Goal: Communication & Community: Answer question/provide support

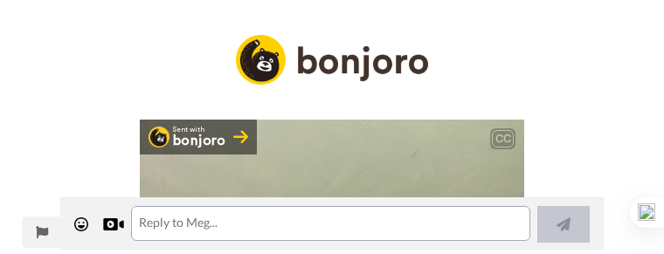
scroll to position [1619, 0]
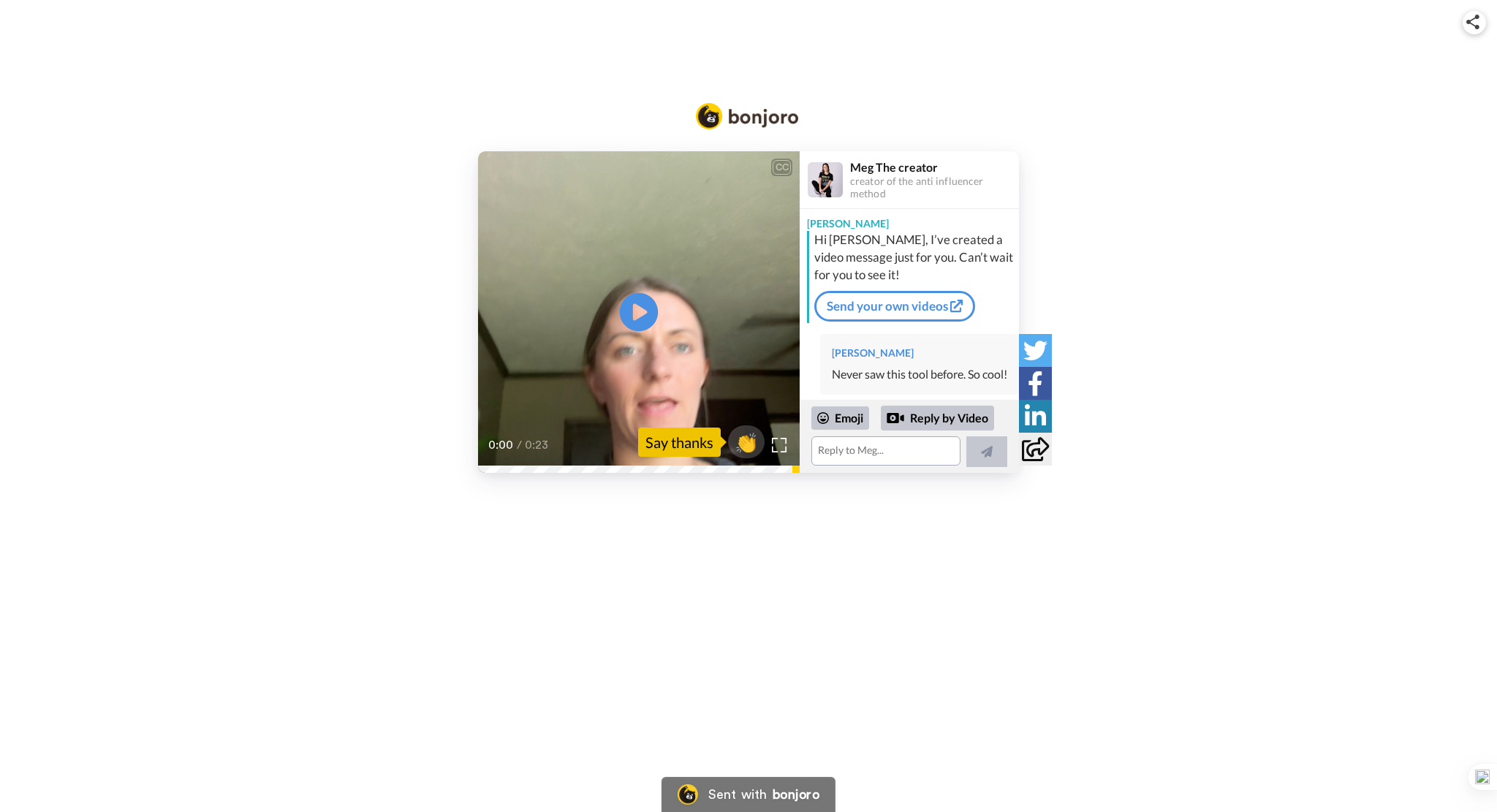
click at [554, 212] on icon at bounding box center [639, 312] width 38 height 38
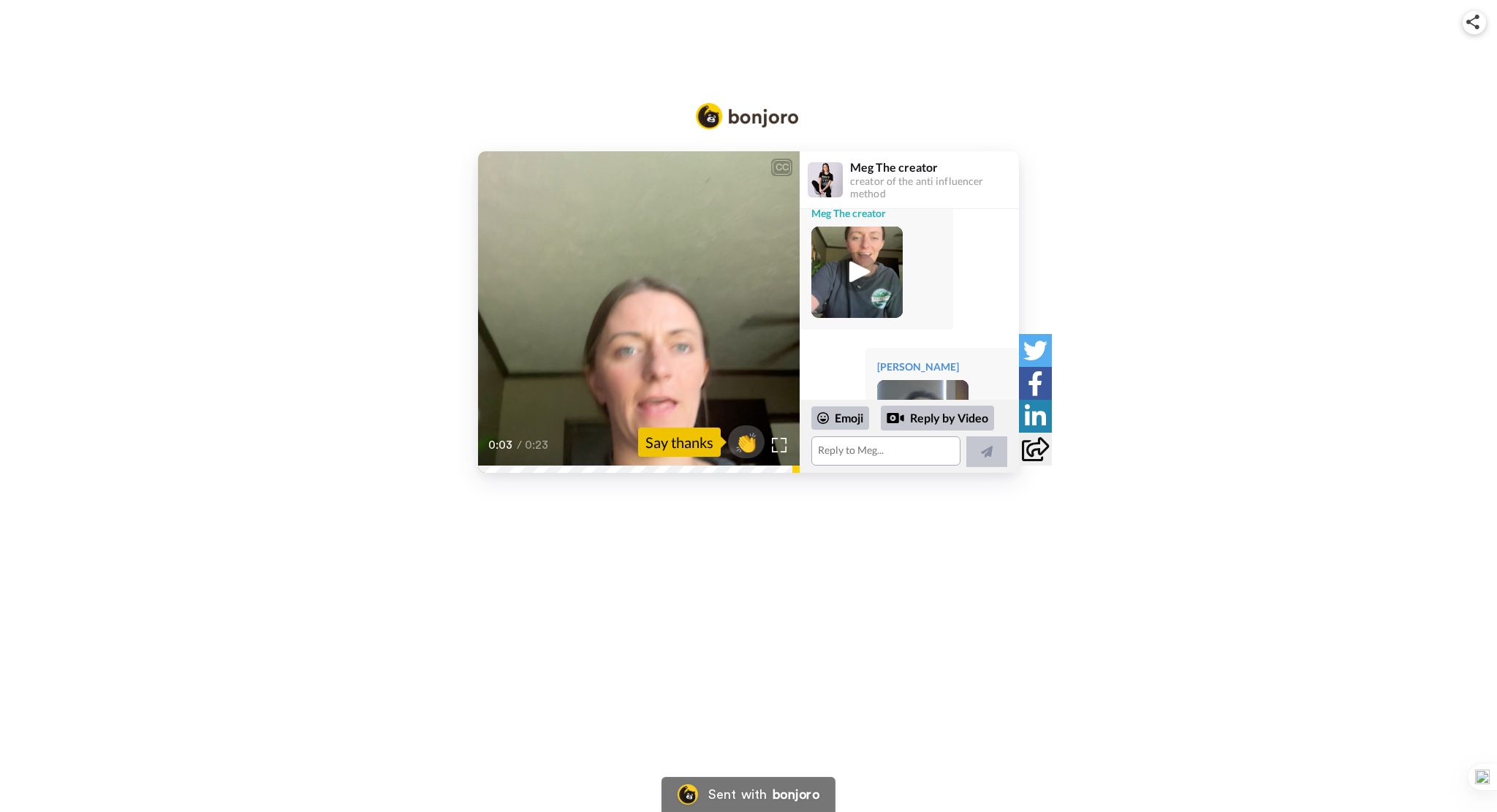
scroll to position [585, 0]
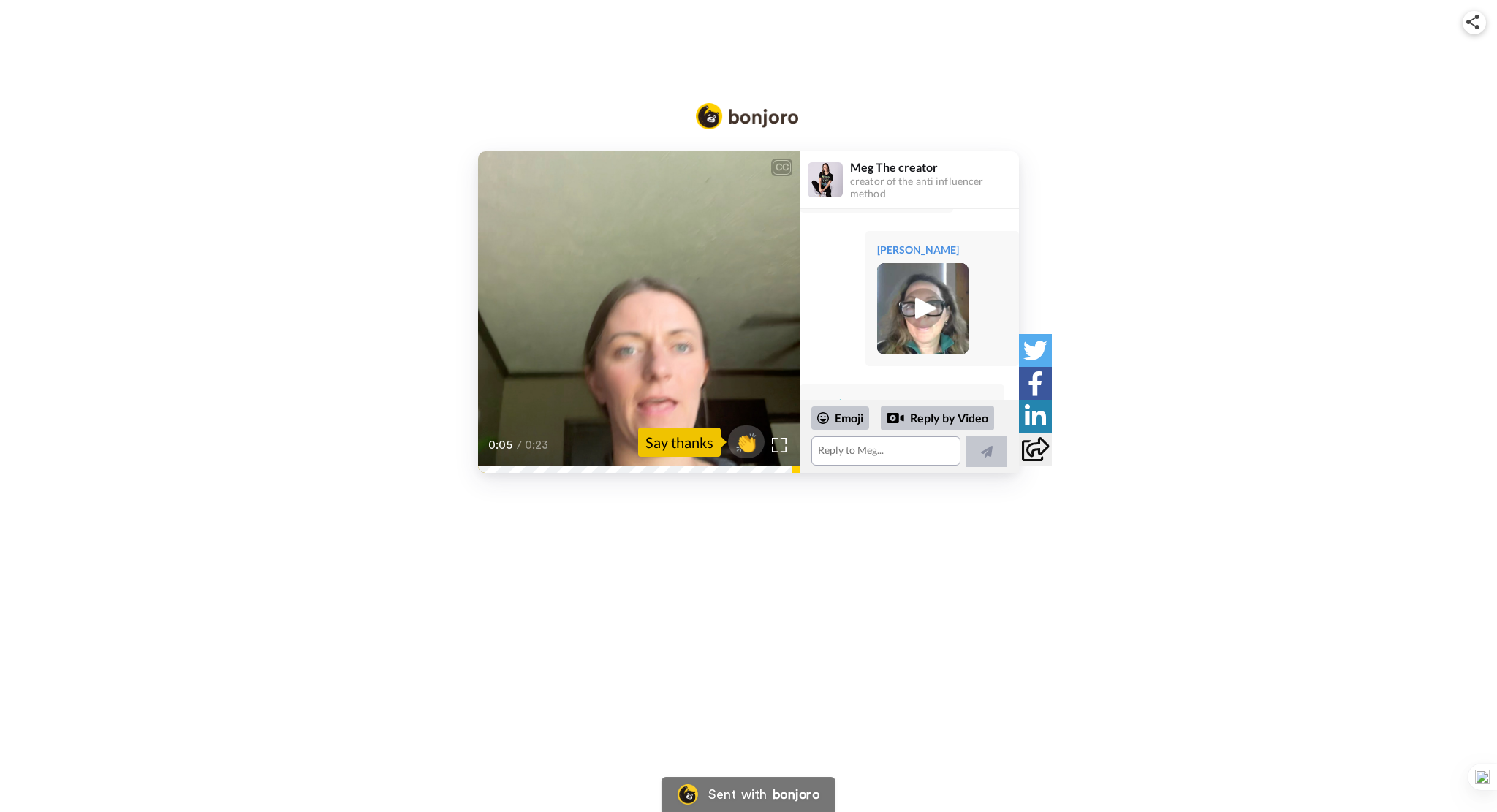
click at [554, 100] on div "CC Play/Pause If you have any questions, definitely let me know. 0:05 / 0:23 👏 …" at bounding box center [748, 277] width 1497 height 391
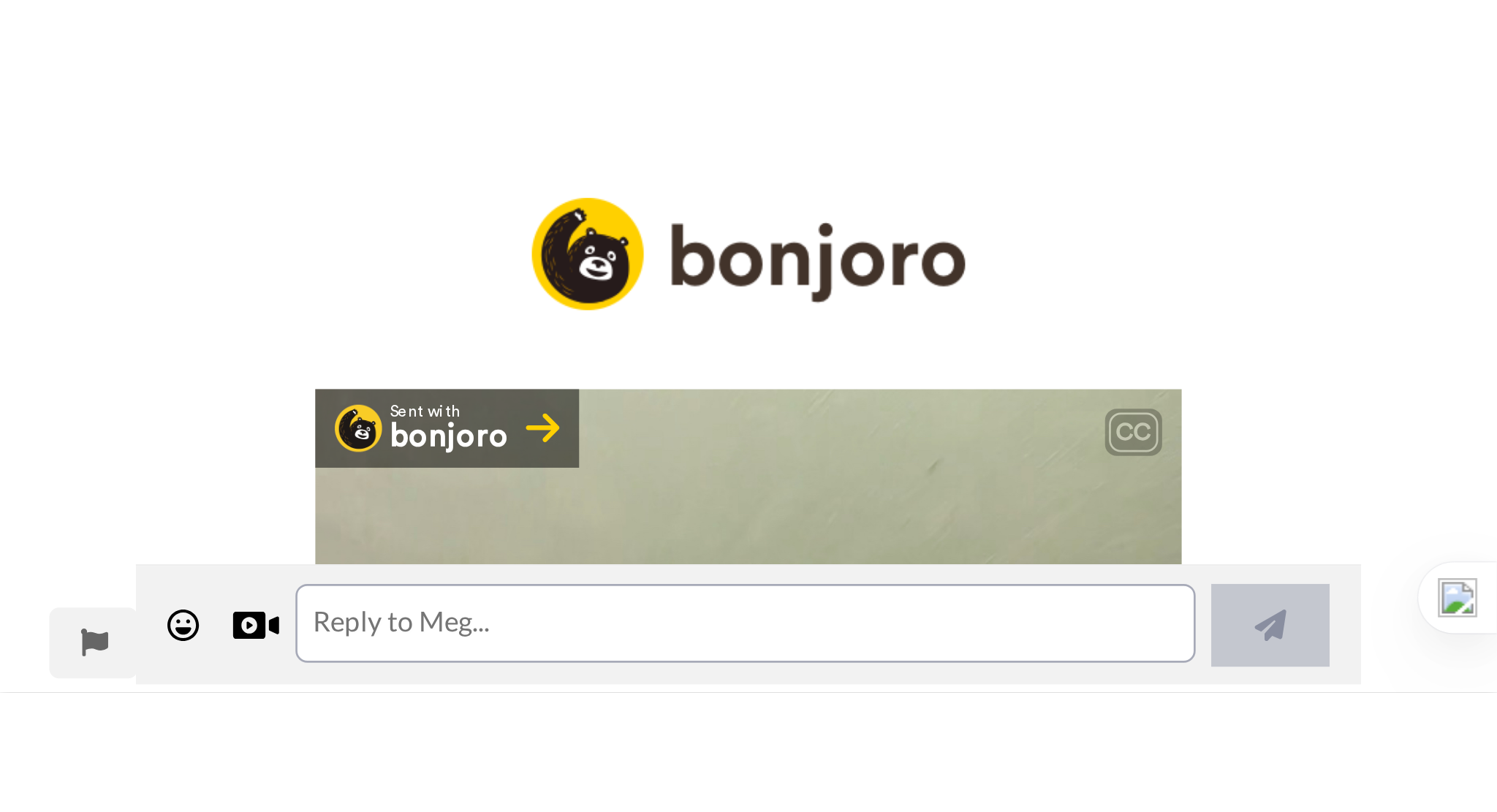
scroll to position [1354, 0]
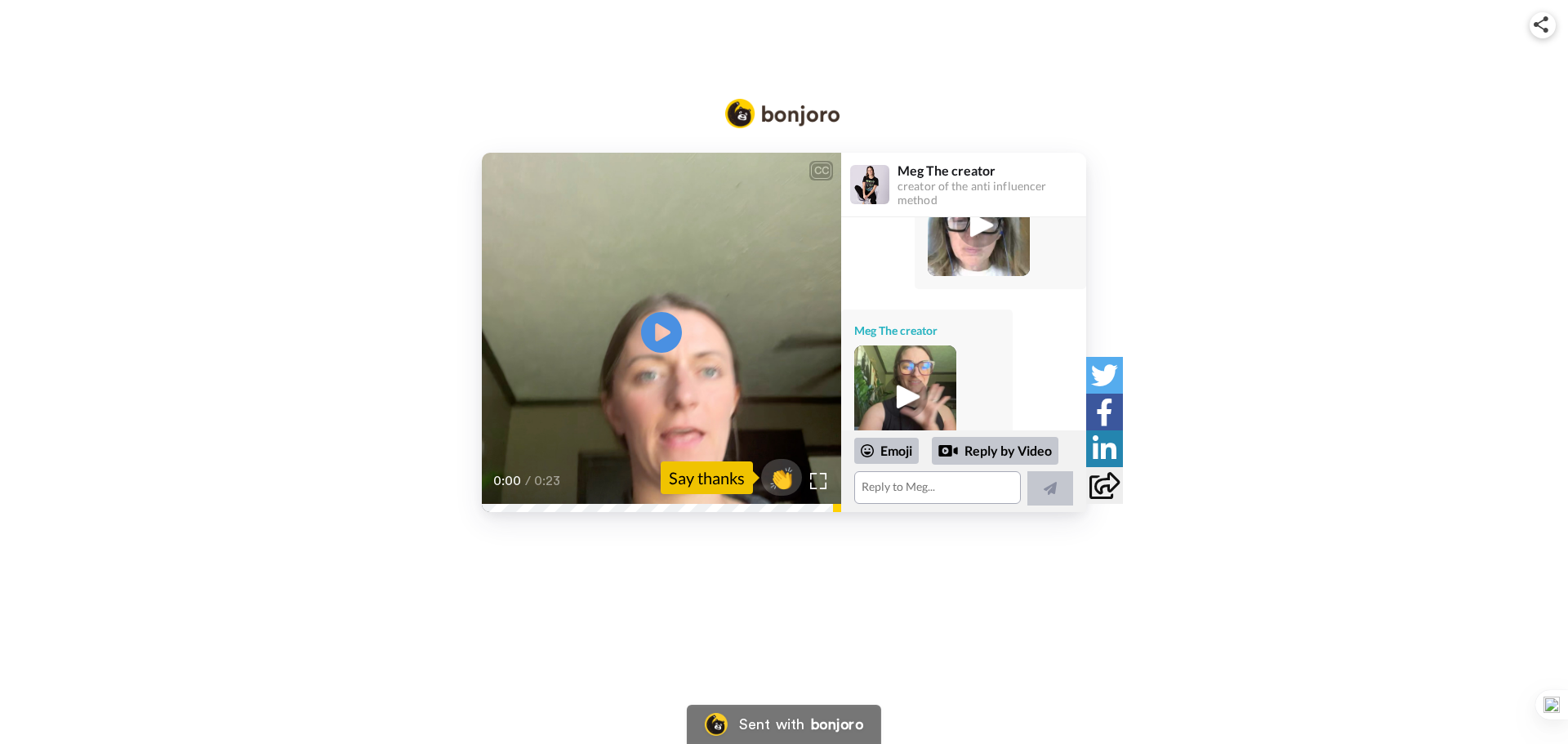
scroll to position [1582, 0]
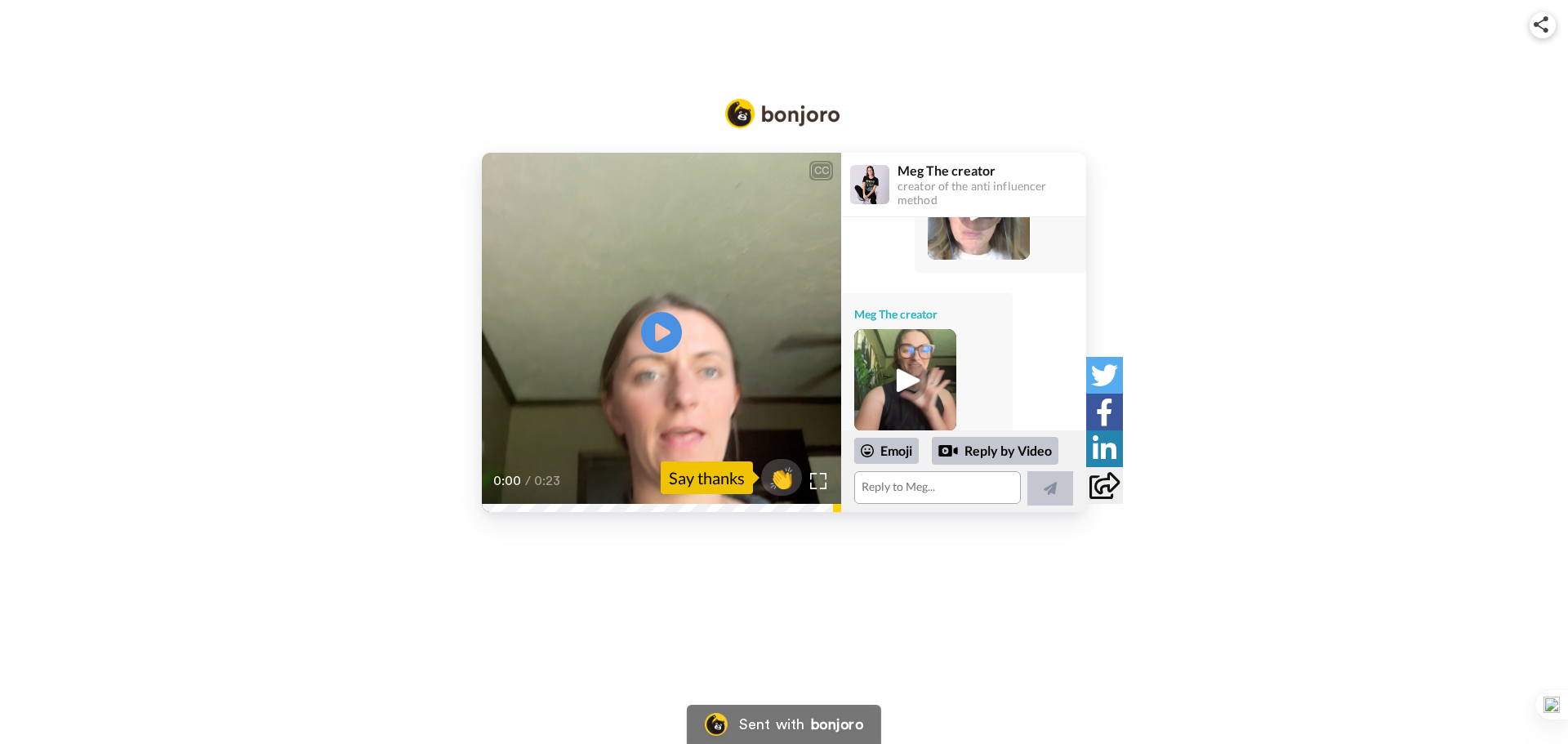
click at [896, 367] on img at bounding box center [905, 380] width 45 height 45
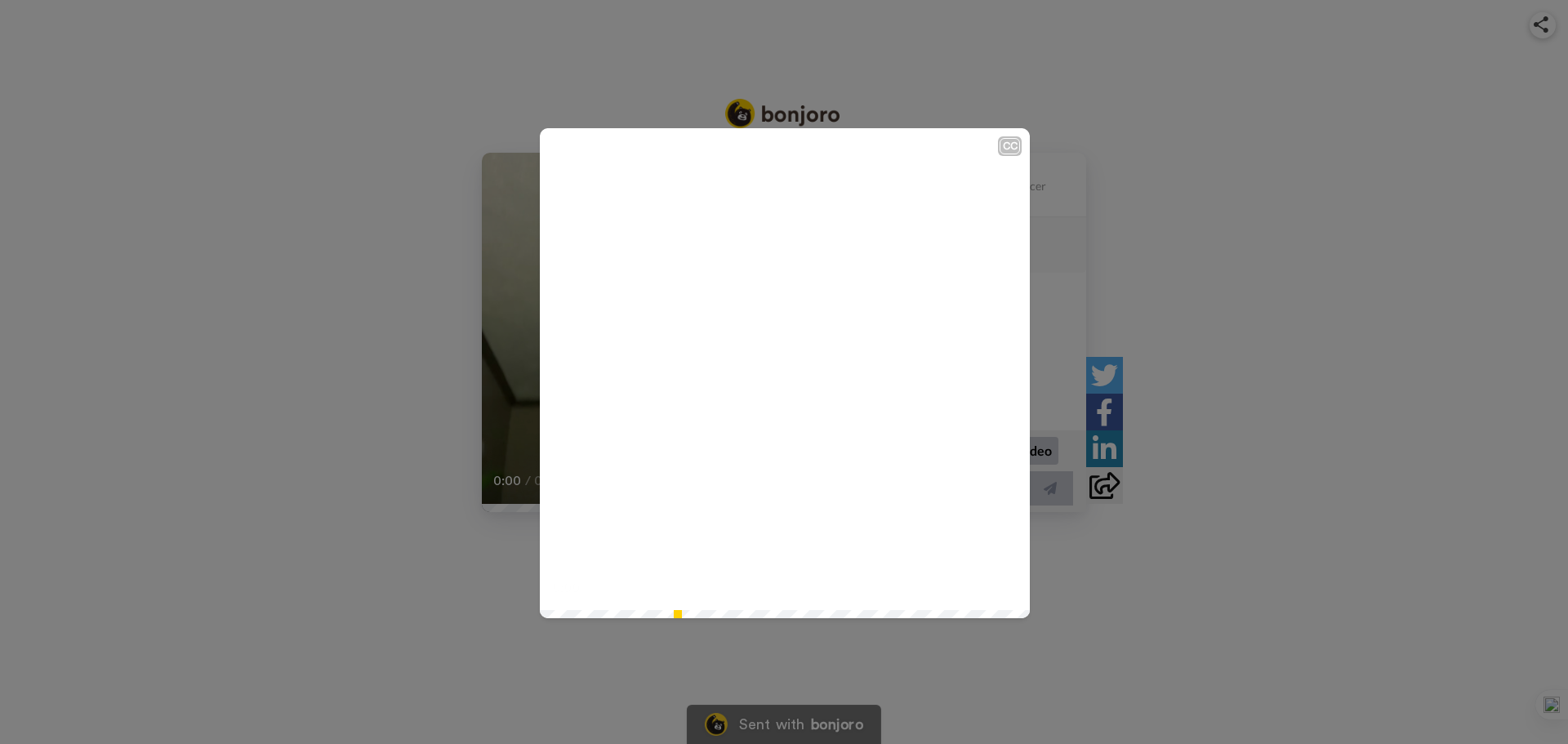
click at [785, 368] on icon at bounding box center [785, 373] width 43 height 43
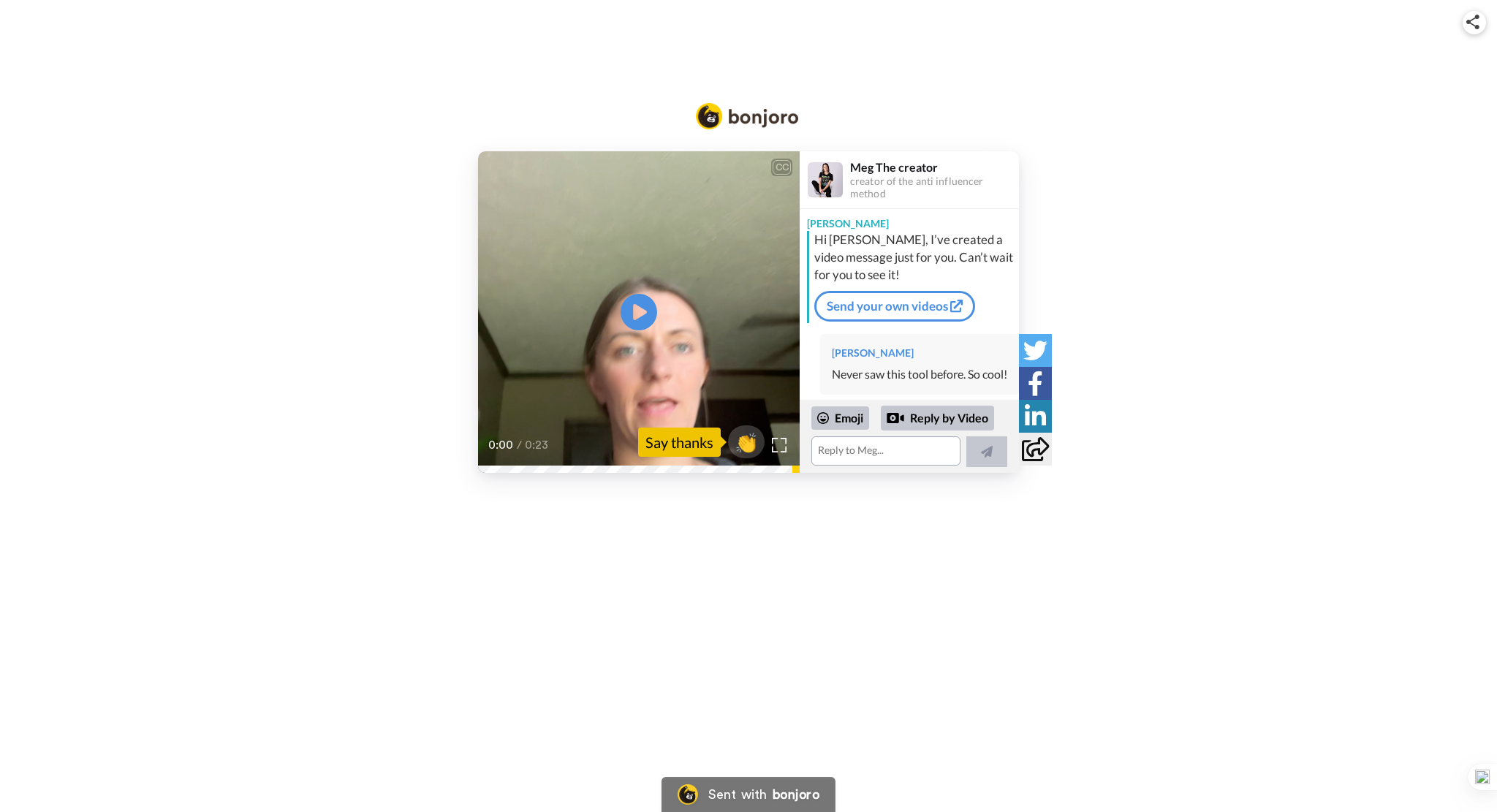
scroll to position [1514, 0]
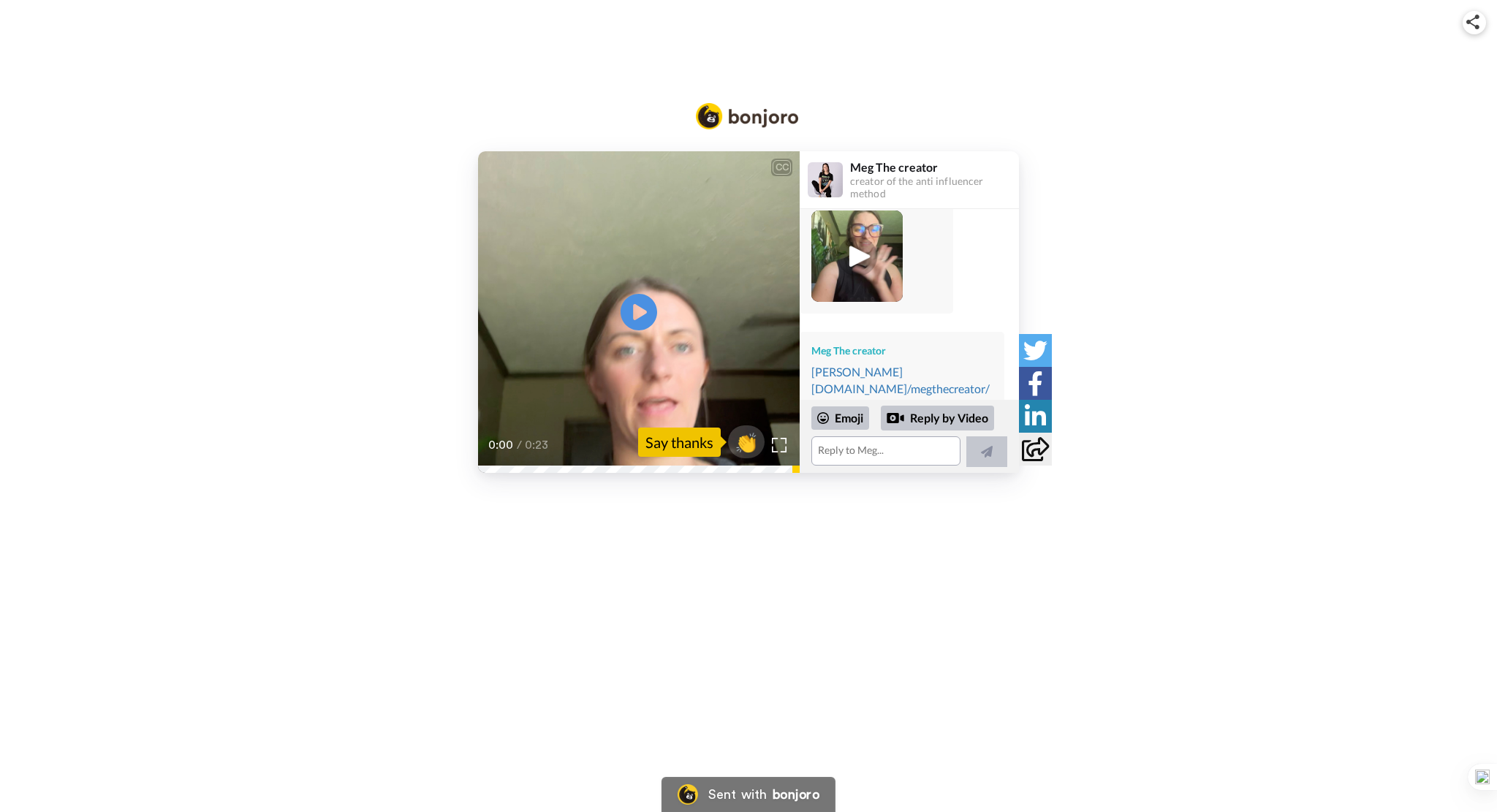
click at [859, 236] on img at bounding box center [857, 256] width 40 height 40
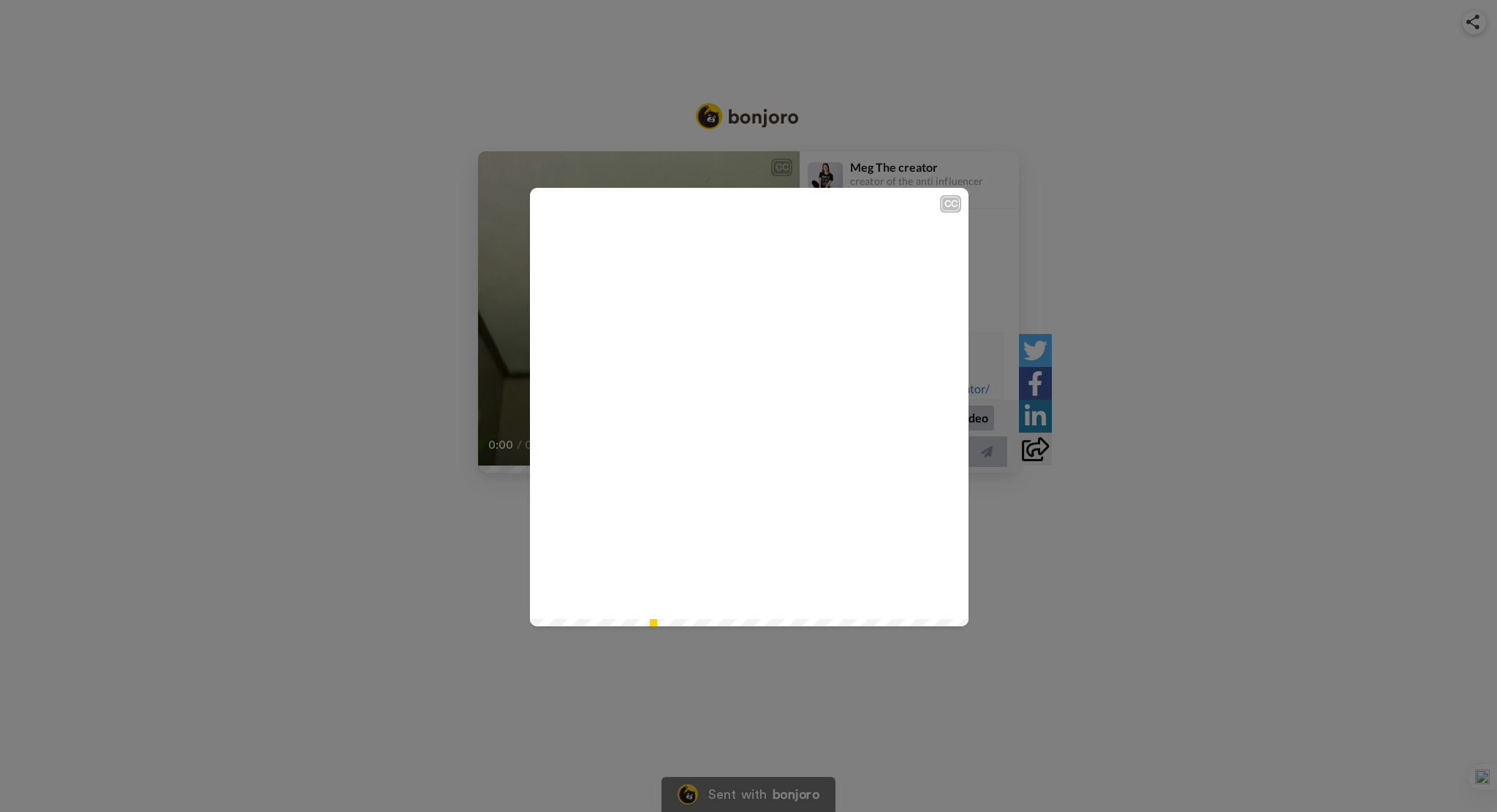
click at [764, 400] on video at bounding box center [749, 407] width 438 height 438
click at [1132, 318] on div "CC Play/Pause So let me know how I can help. 2:58 / 2:59" at bounding box center [748, 406] width 1497 height 812
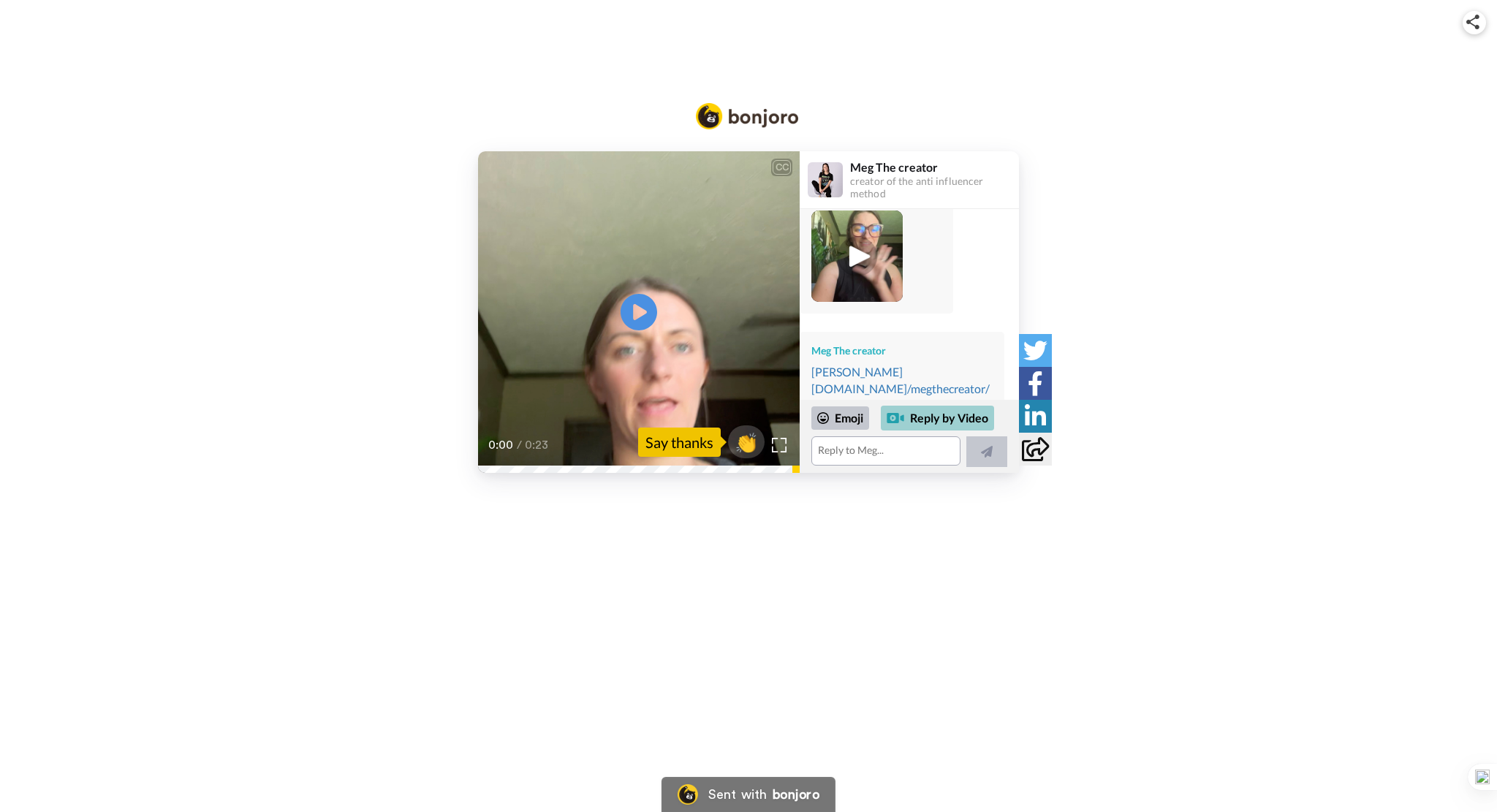
click at [898, 416] on div at bounding box center [895, 417] width 18 height 18
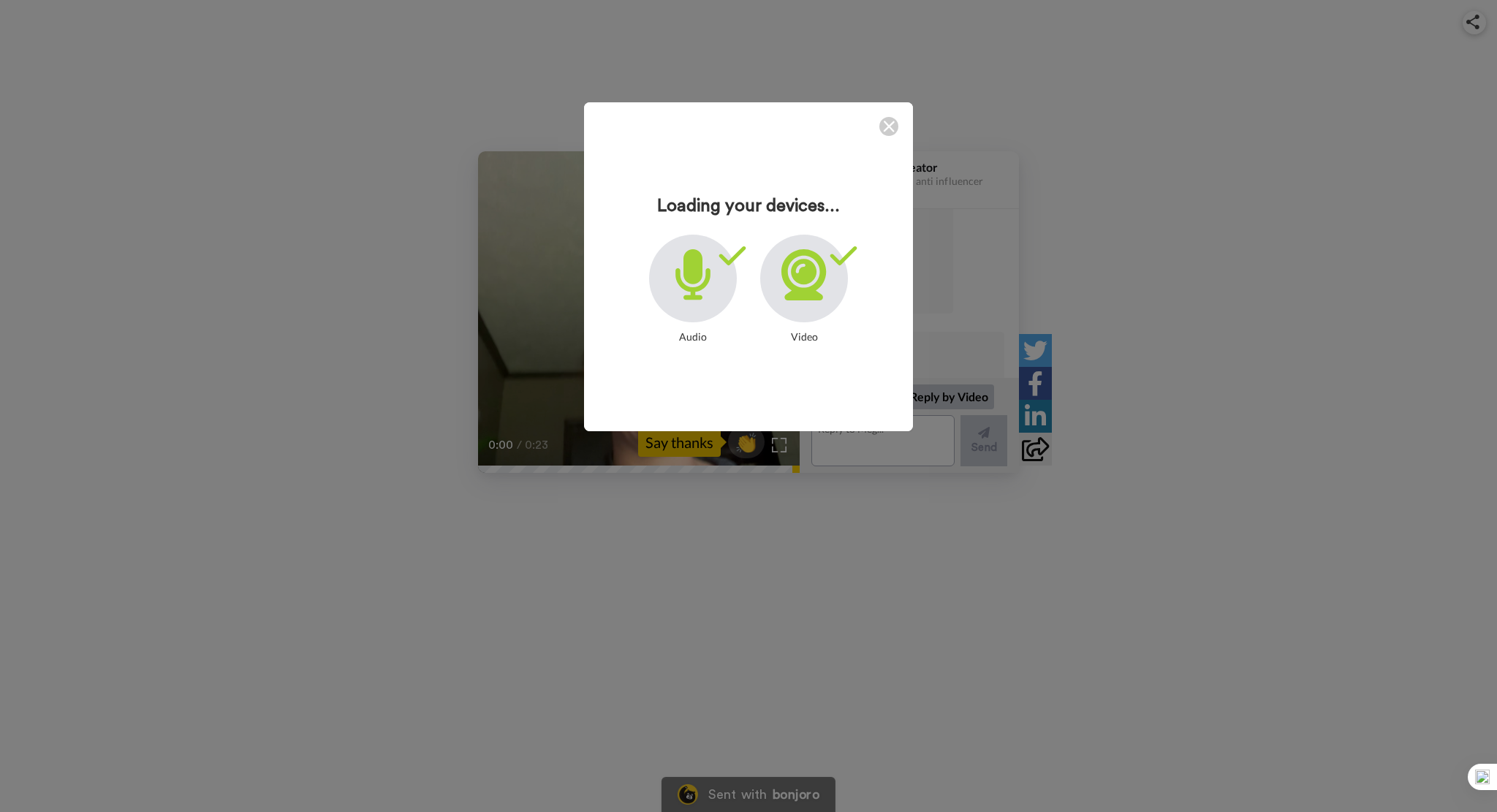
click at [804, 292] on icon at bounding box center [803, 274] width 44 height 51
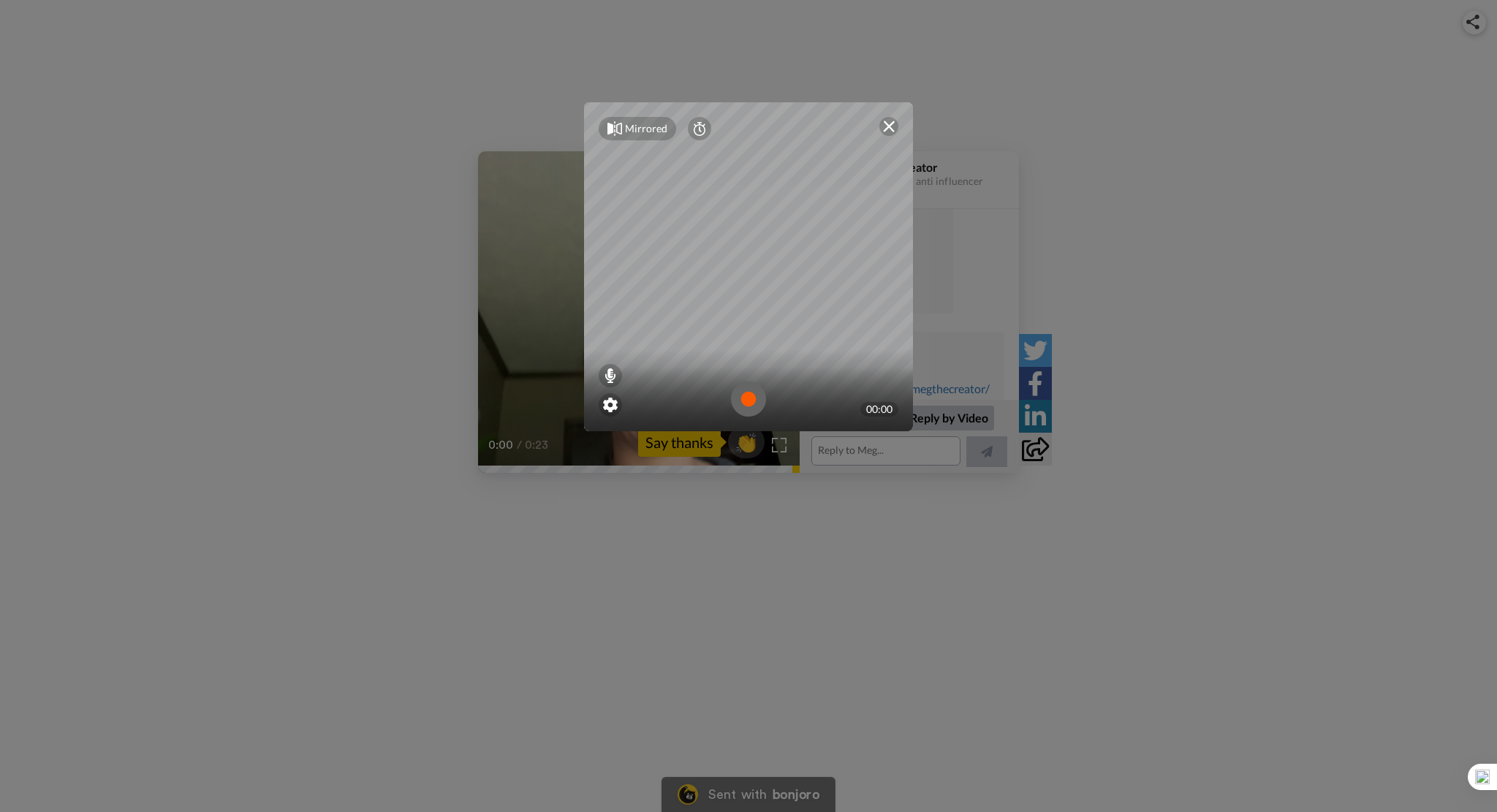
click at [748, 395] on img at bounding box center [748, 399] width 35 height 35
click at [746, 396] on img at bounding box center [748, 399] width 35 height 35
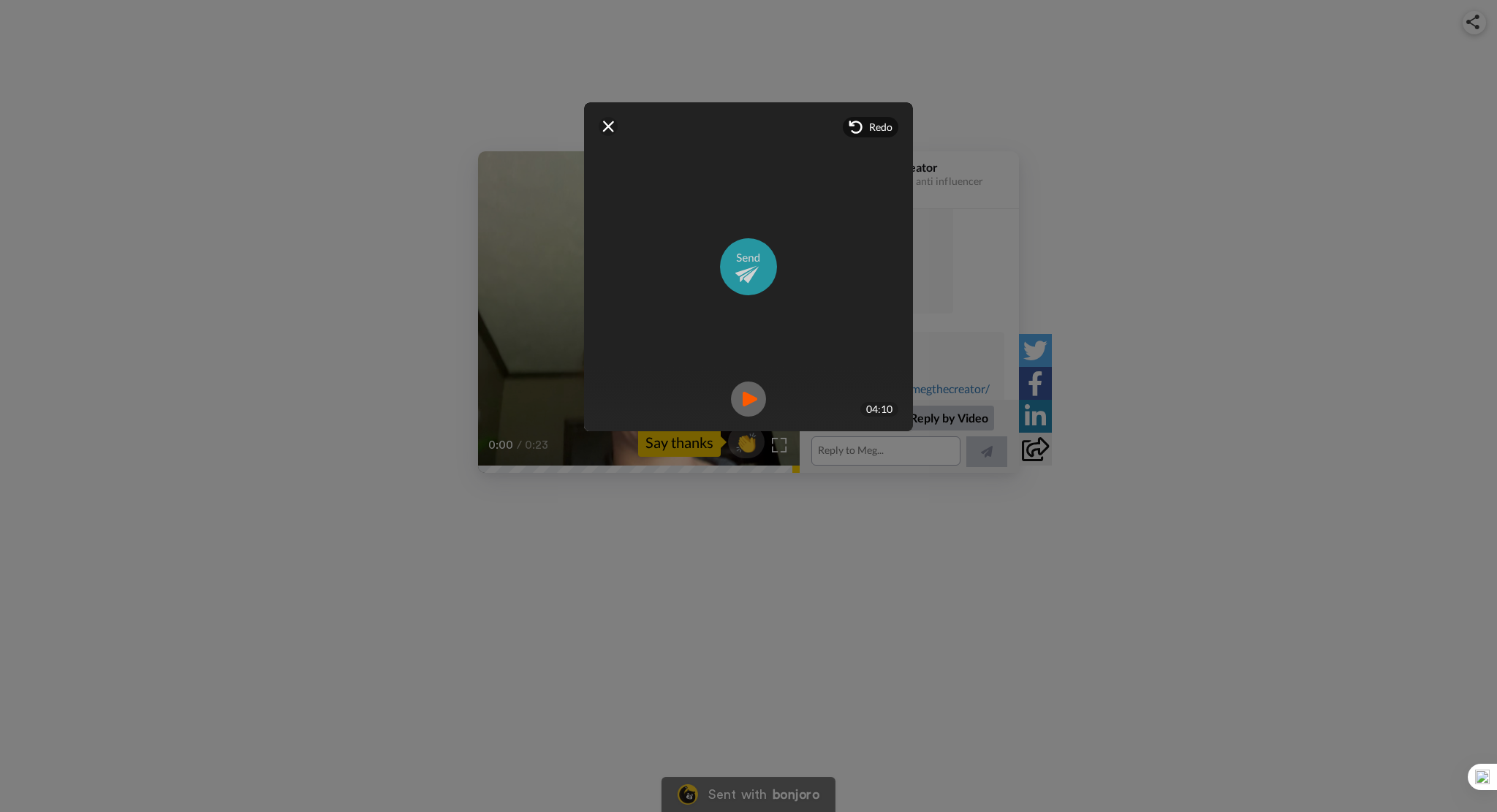
click at [754, 271] on img at bounding box center [748, 267] width 57 height 57
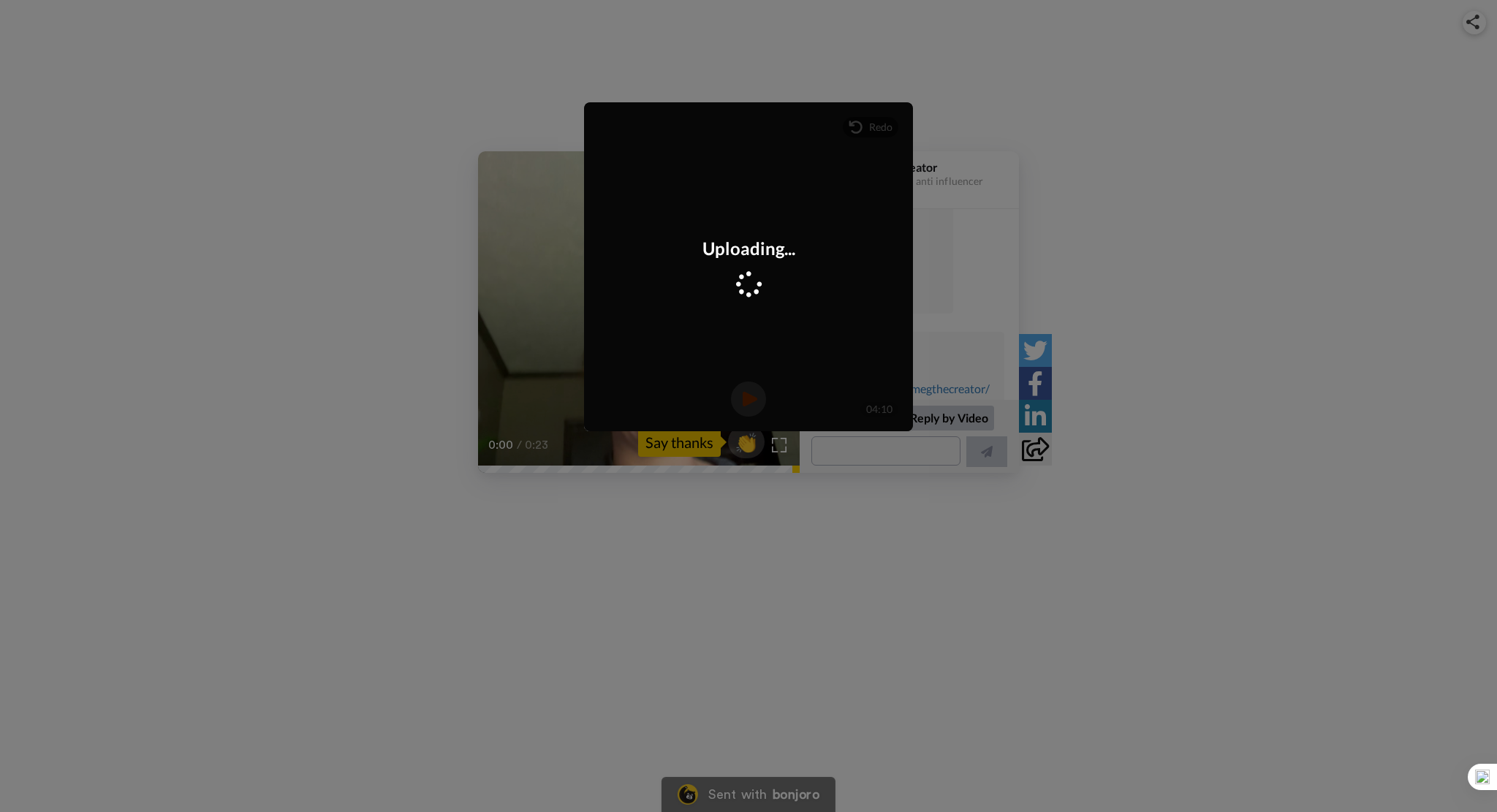
click at [897, 445] on div "Mirrored Redo 04:10 Uploading..." at bounding box center [748, 274] width 358 height 373
click at [595, 128] on div "Video Sent Send your own Videos" at bounding box center [748, 266] width 329 height 329
click at [605, 125] on div "Video Sent Send your own Videos" at bounding box center [748, 266] width 329 height 329
click at [606, 128] on div "Video Sent Send your own Videos" at bounding box center [748, 266] width 329 height 329
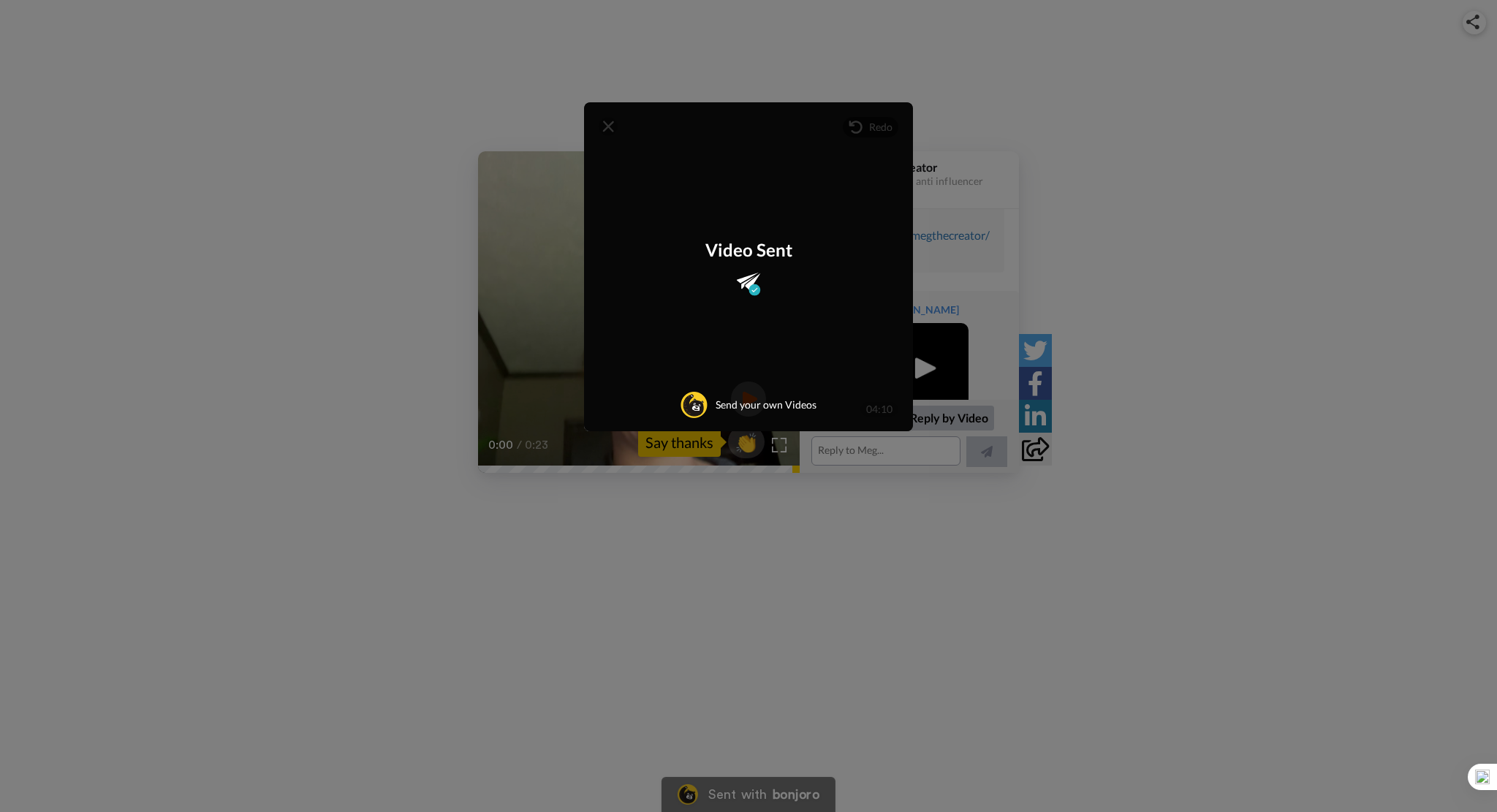
click at [864, 447] on div "Mirrored Redo 04:10 Video Sent Send your own Videos" at bounding box center [748, 274] width 358 height 373
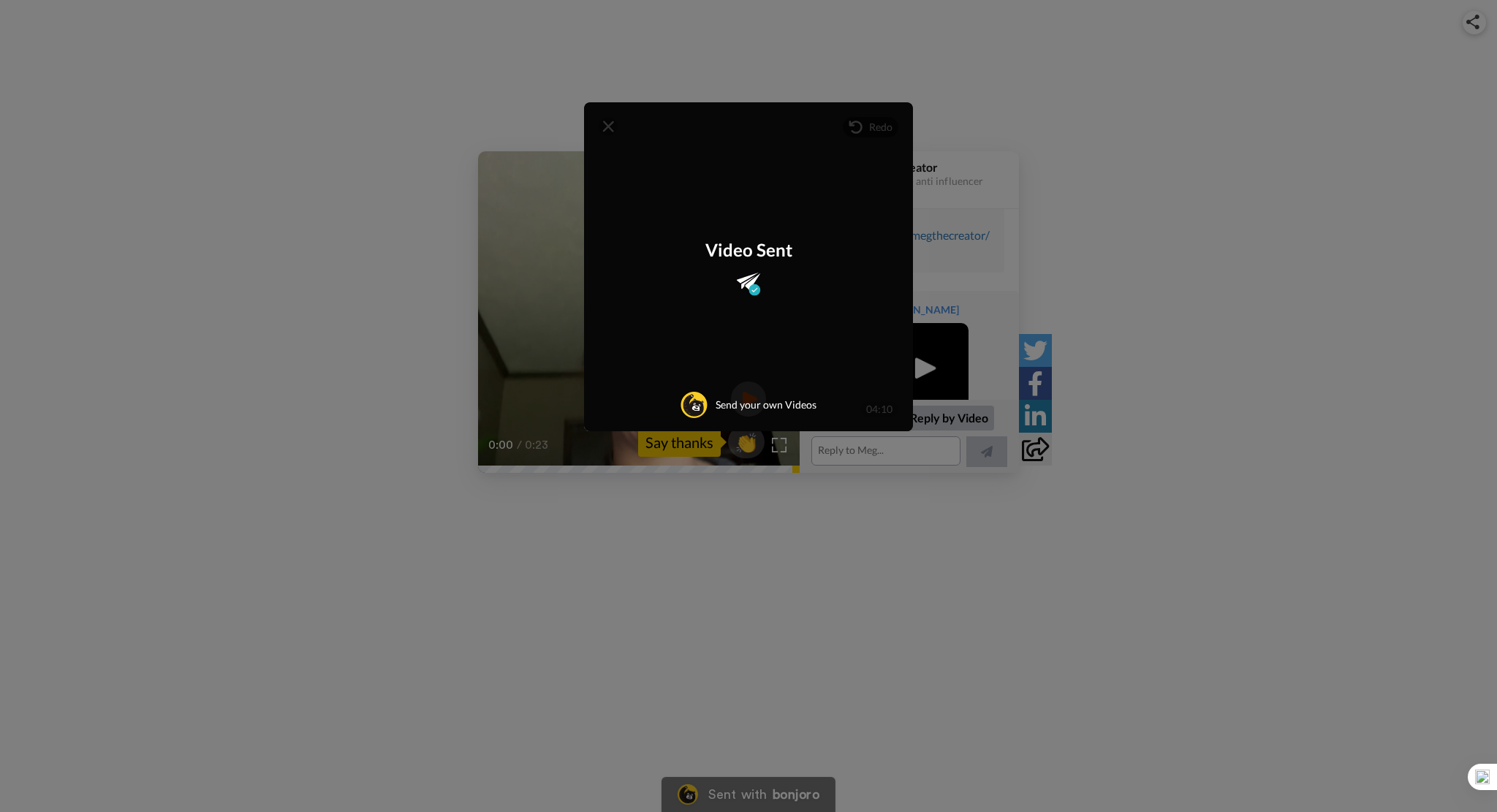
click at [1169, 112] on div "Mirrored Redo 04:10 Video Sent Send your own Videos" at bounding box center [748, 406] width 1497 height 812
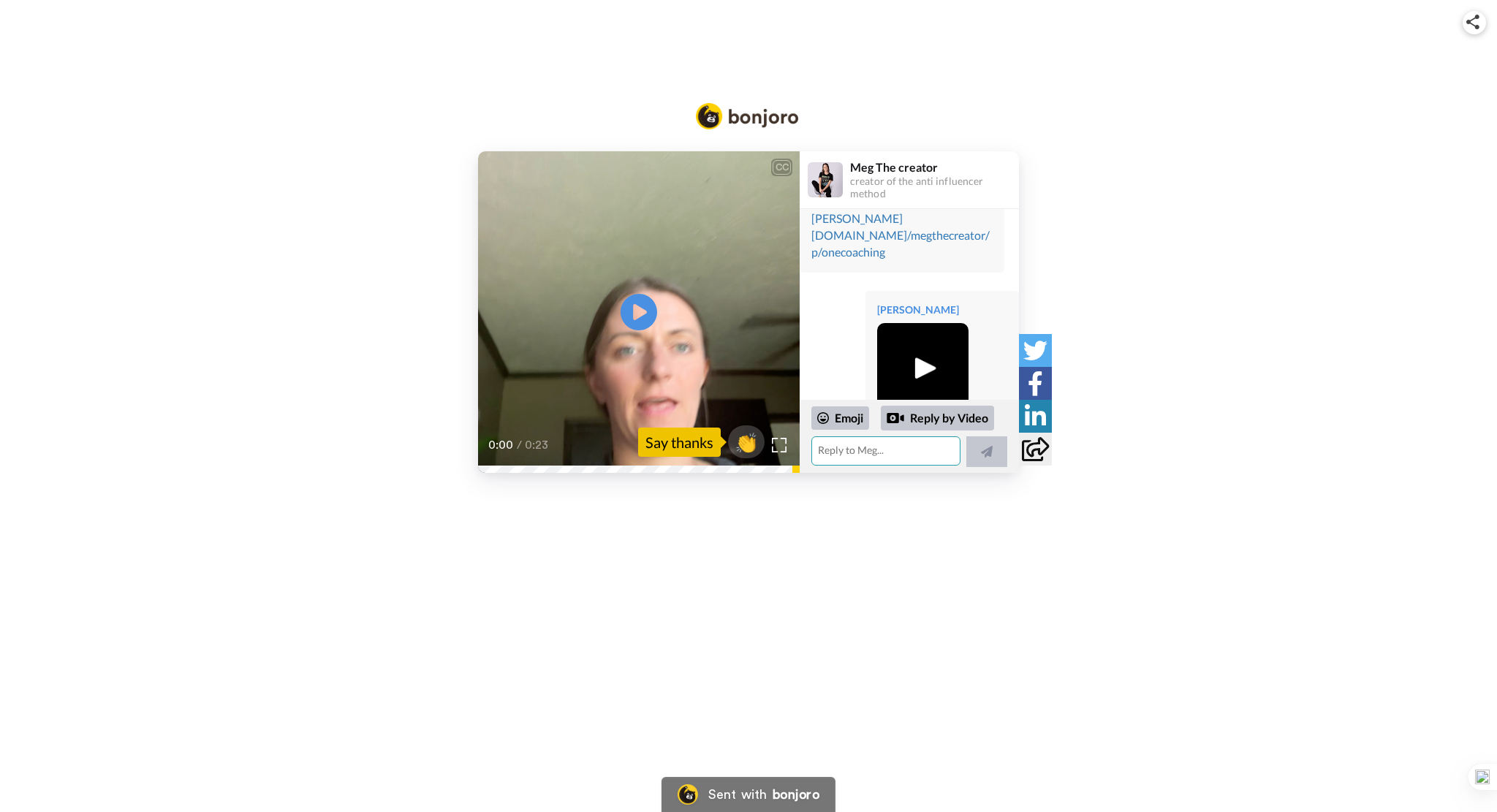
click at [881, 450] on textarea at bounding box center [886, 451] width 149 height 29
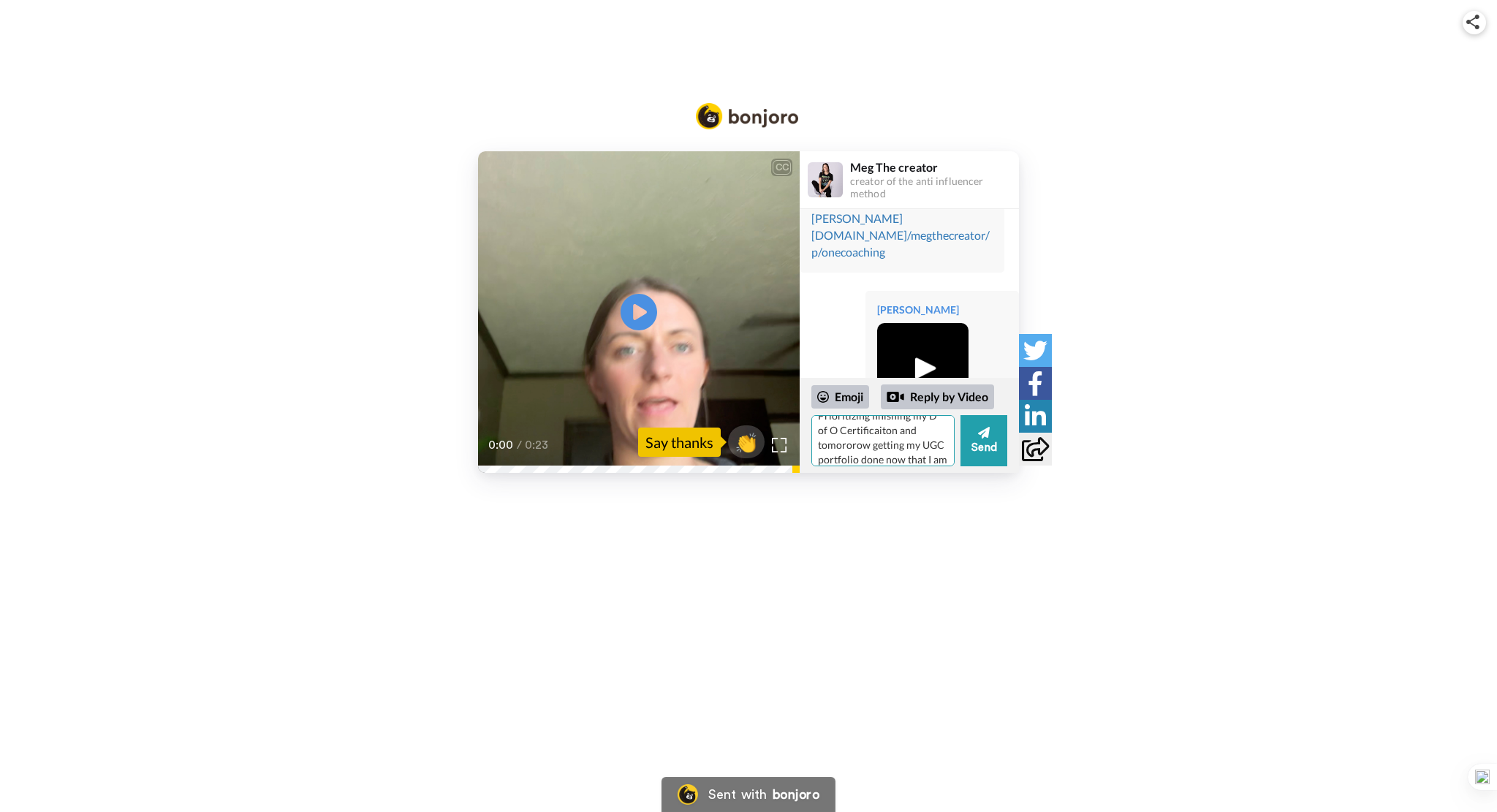
scroll to position [72, 0]
type textarea "Going to hold off on a strategy session for now. Will save your link. Prioritiz…"
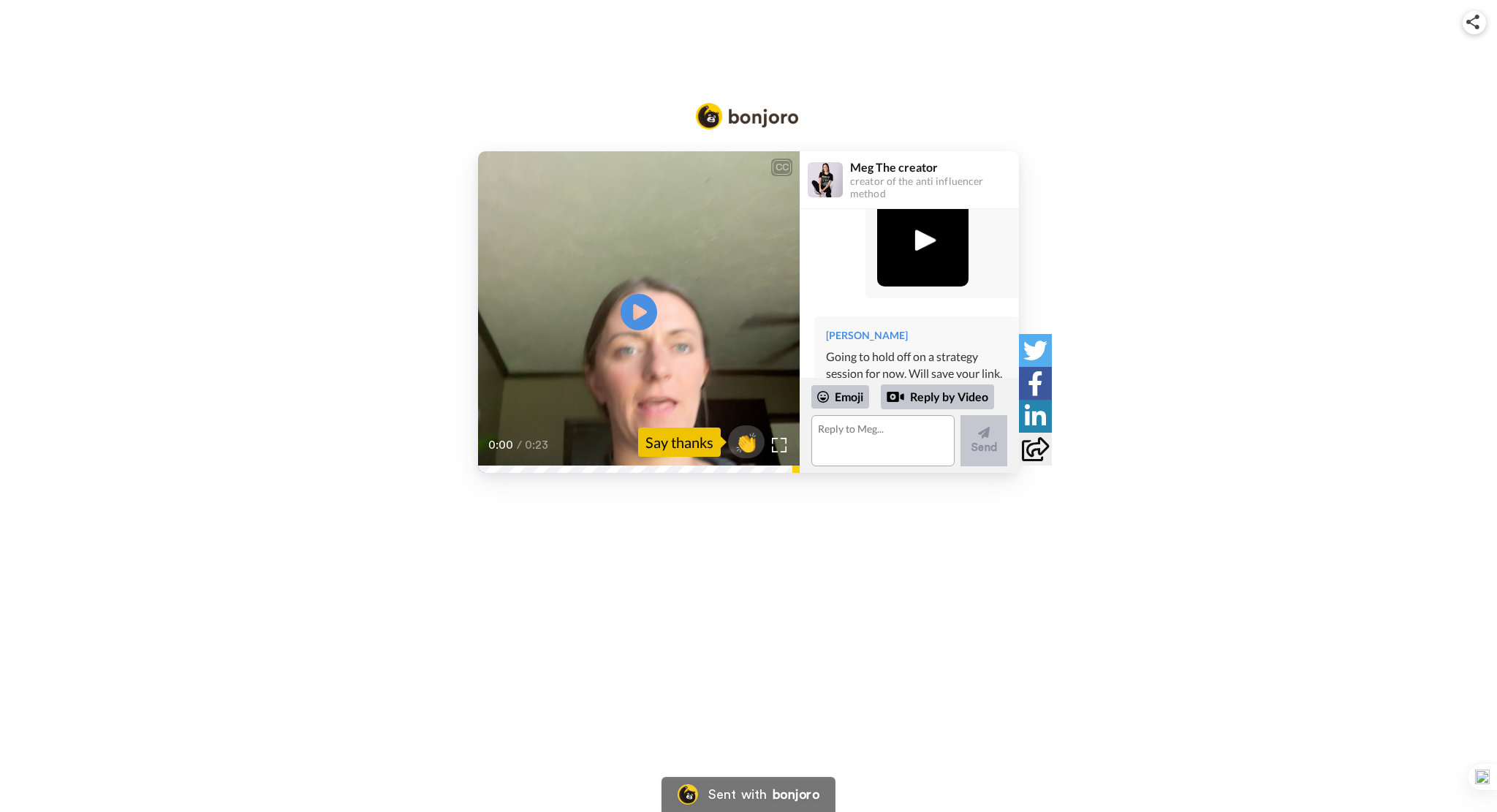
scroll to position [1650, 0]
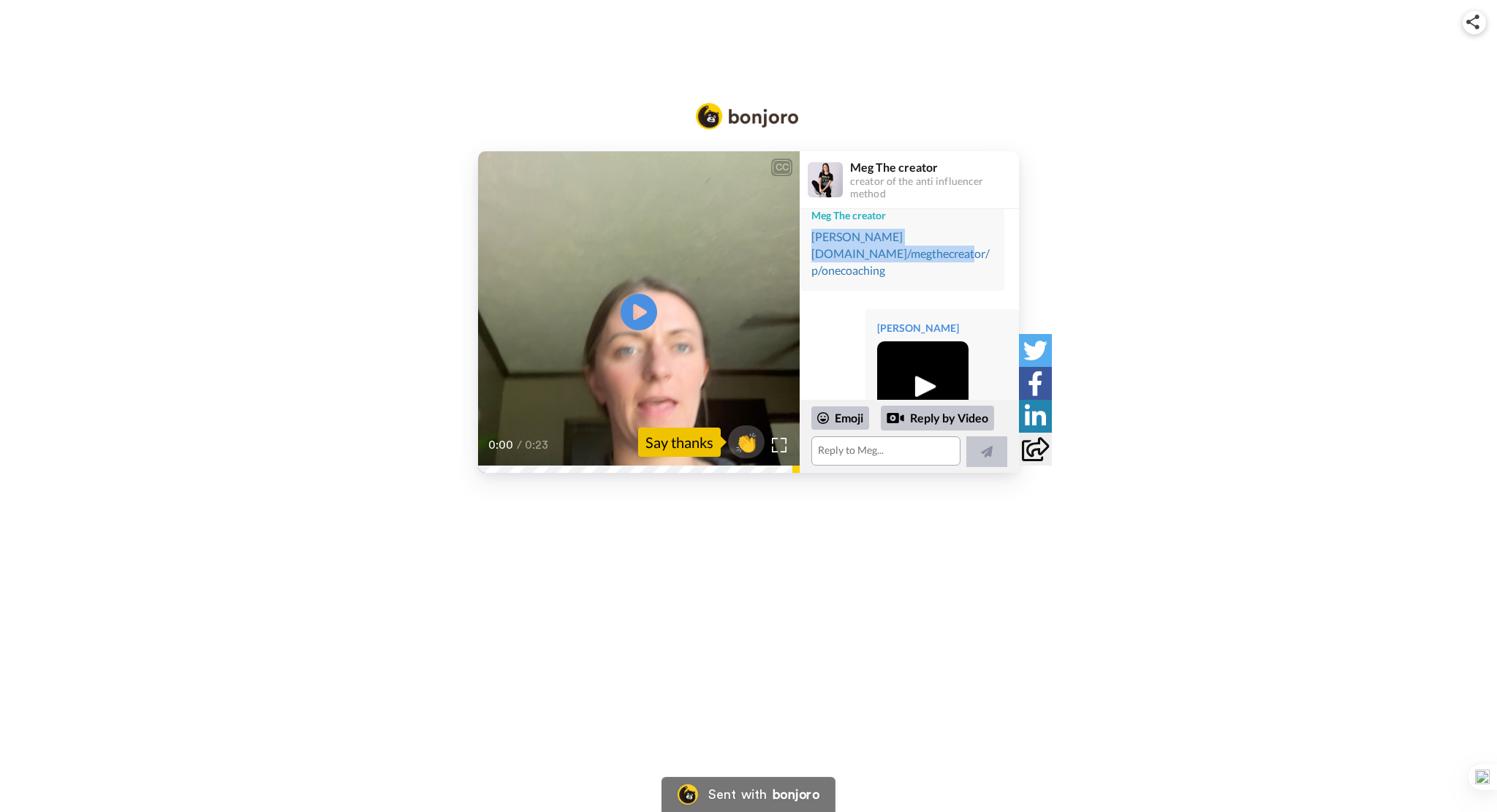
drag, startPoint x: 868, startPoint y: 237, endPoint x: 809, endPoint y: 227, distance: 59.8
click at [809, 227] on div "Meg The creator stan.store/megthecreator/p/onecoaching" at bounding box center [902, 243] width 205 height 94
click at [839, 207] on icon at bounding box center [841, 209] width 10 height 10
